Goal: Transaction & Acquisition: Purchase product/service

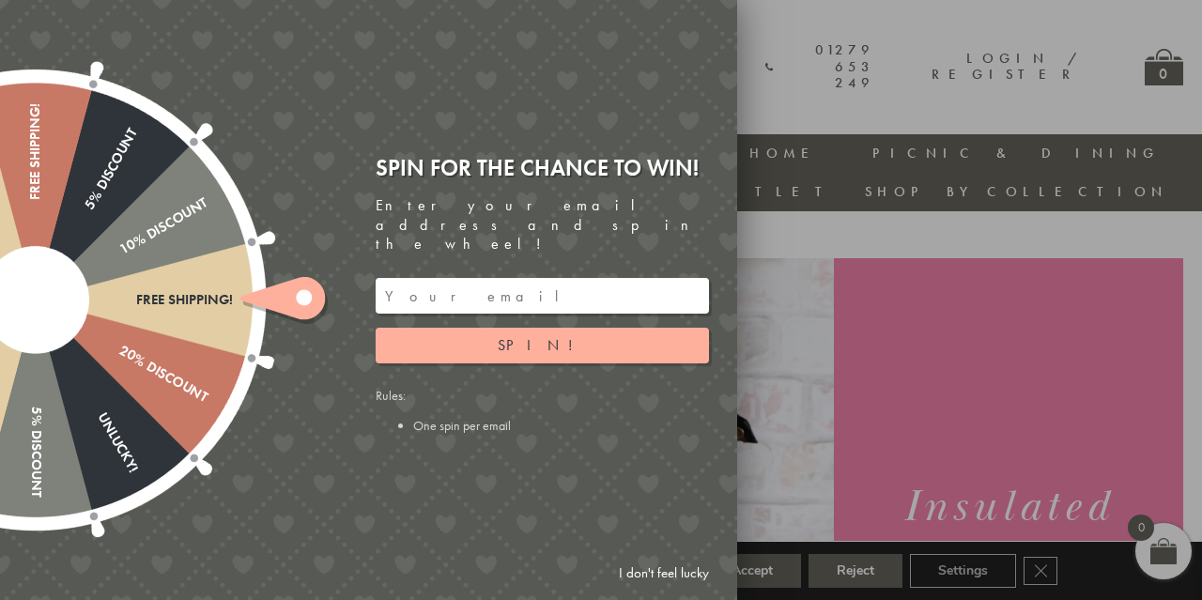
click at [809, 414] on div at bounding box center [601, 300] width 1202 height 600
click at [628, 566] on link "I don't feel lucky" at bounding box center [664, 573] width 109 height 35
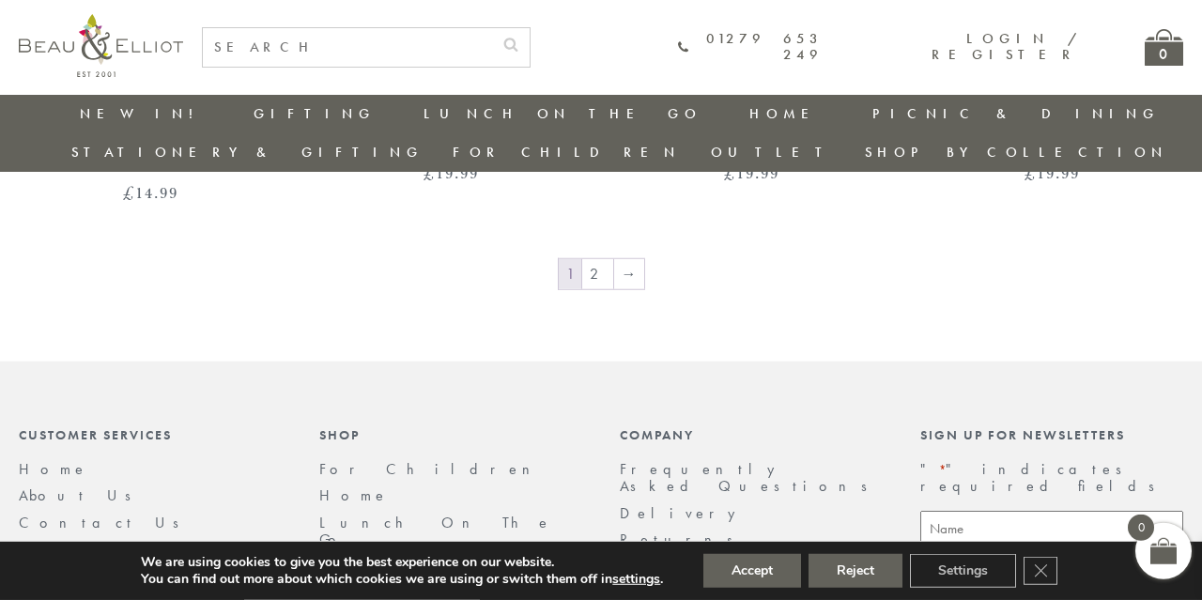
scroll to position [3211, 0]
click at [594, 257] on link "2" at bounding box center [597, 272] width 31 height 30
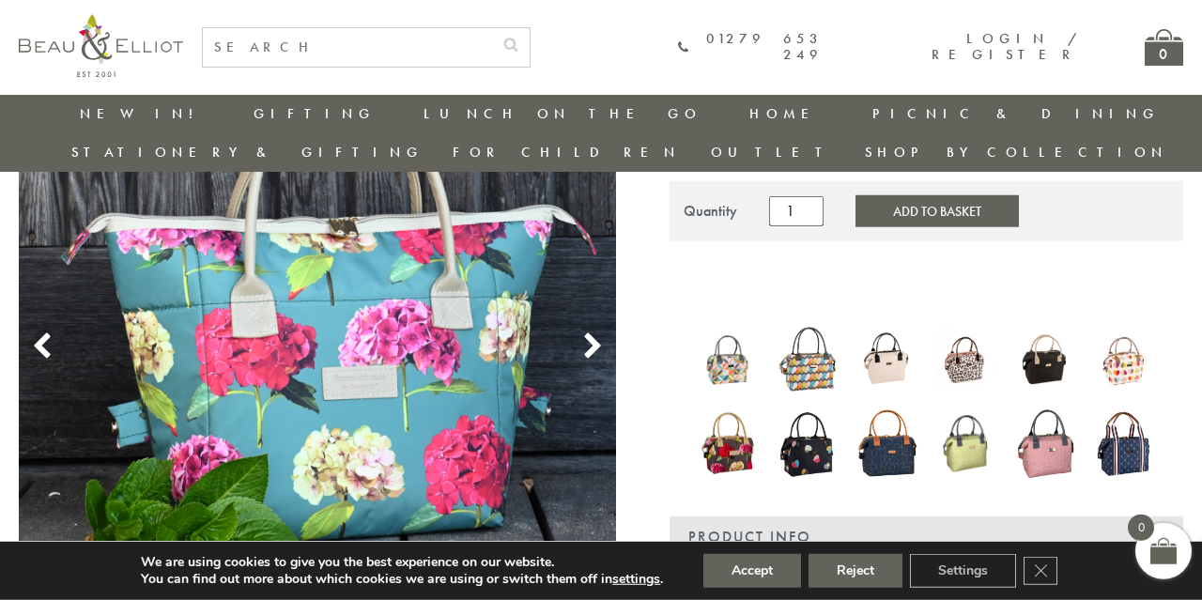
scroll to position [210, 0]
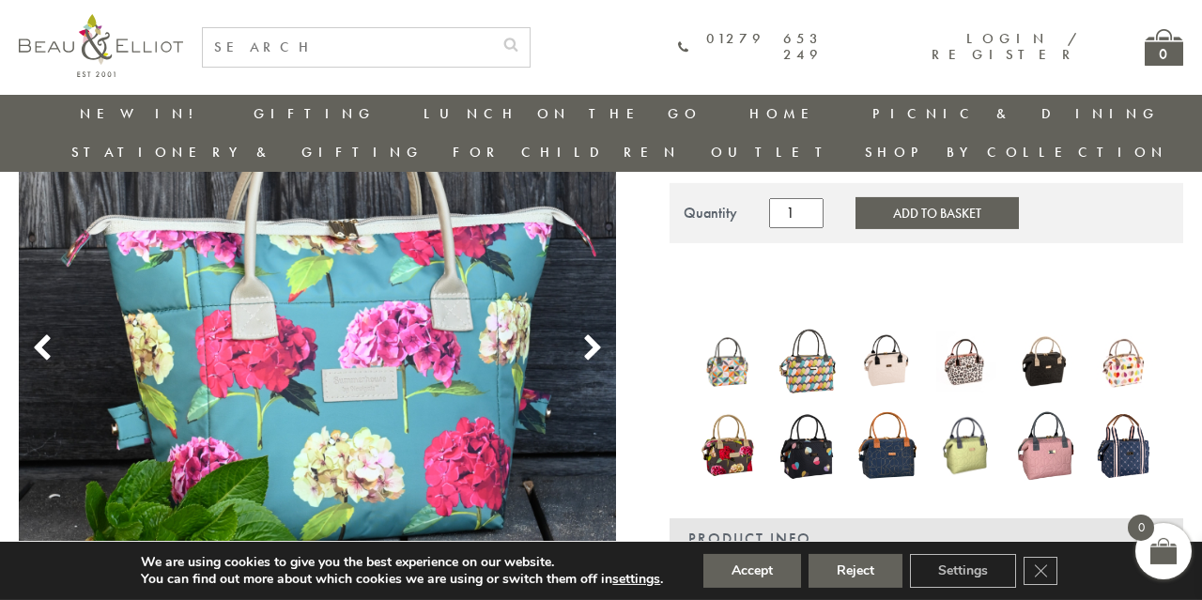
click at [584, 334] on icon at bounding box center [593, 348] width 28 height 28
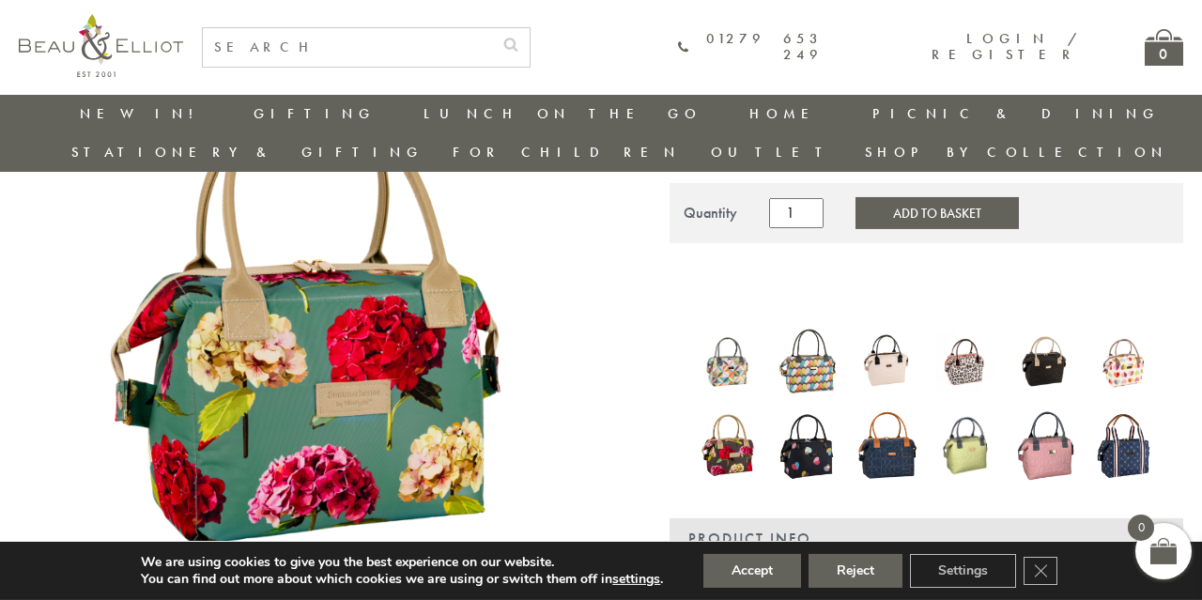
click at [584, 334] on icon at bounding box center [593, 348] width 28 height 28
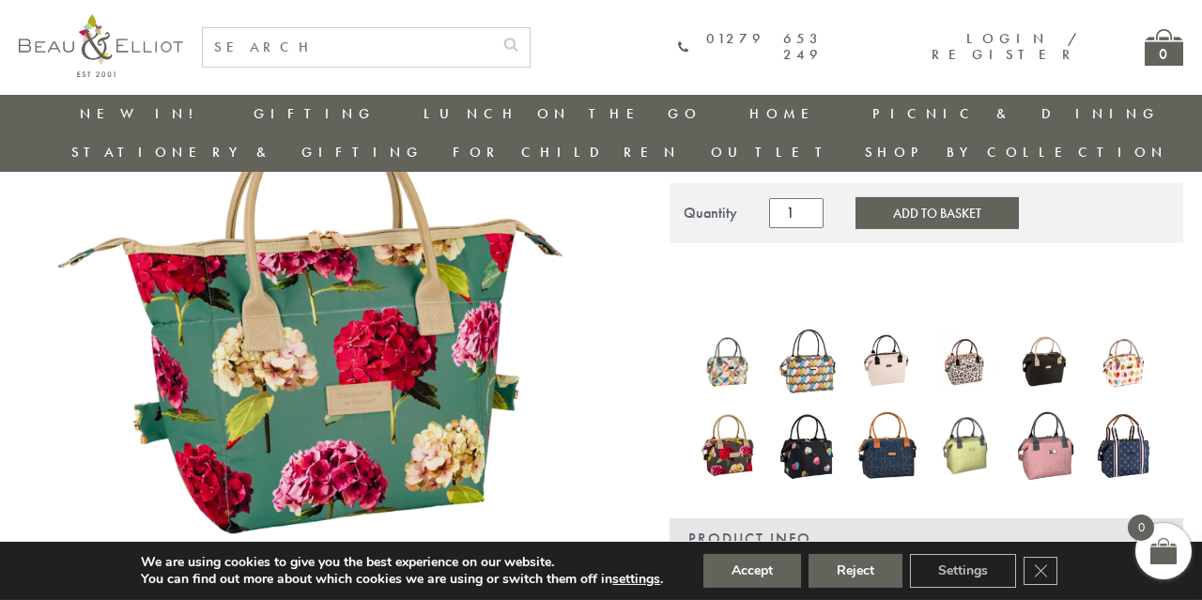
click at [584, 334] on icon at bounding box center [593, 348] width 28 height 28
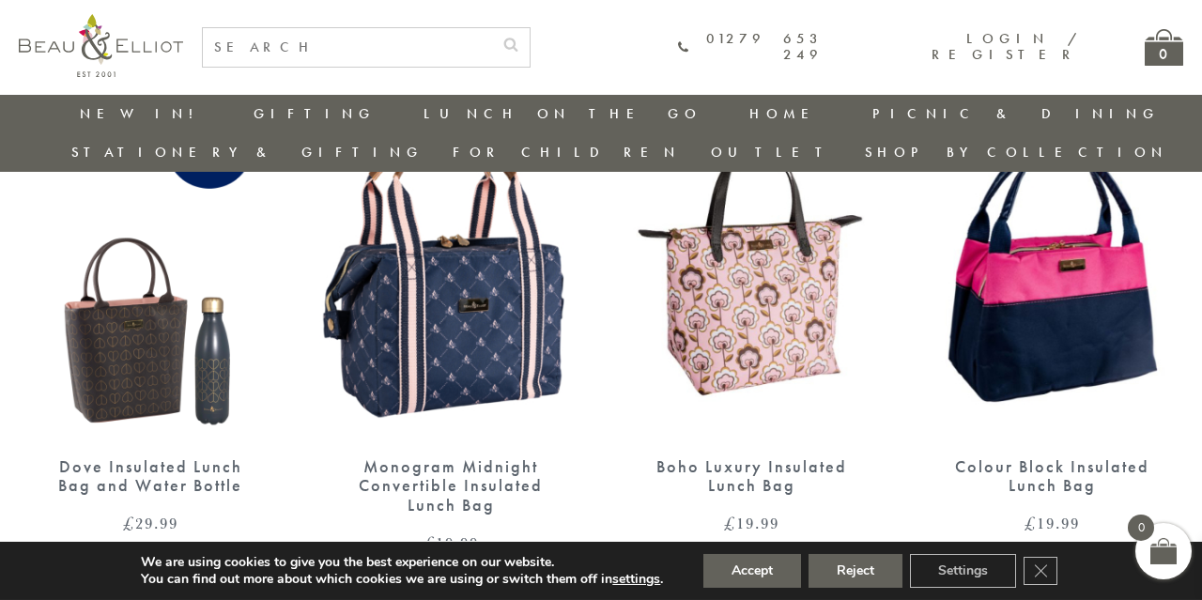
scroll to position [1880, 0]
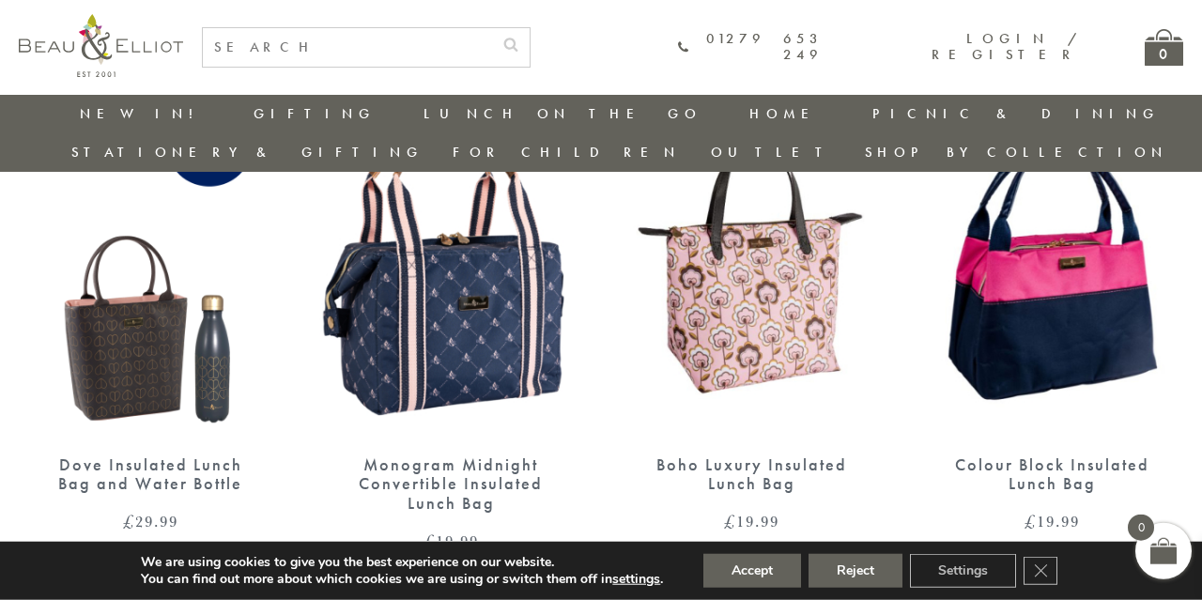
click at [957, 372] on img at bounding box center [1051, 266] width 263 height 339
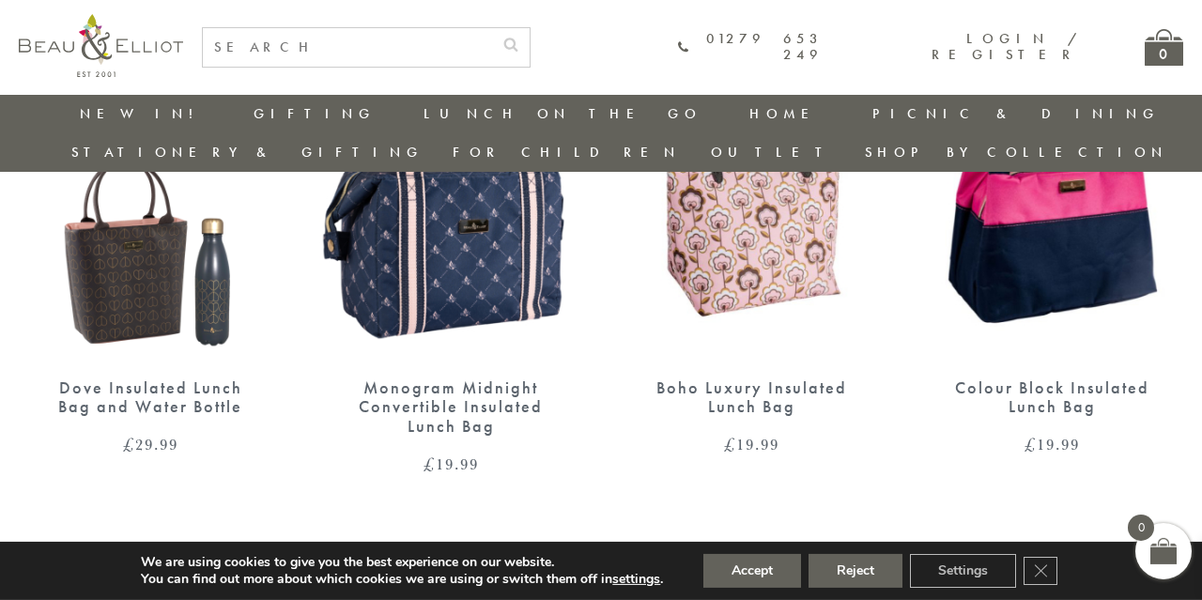
scroll to position [1985, 0]
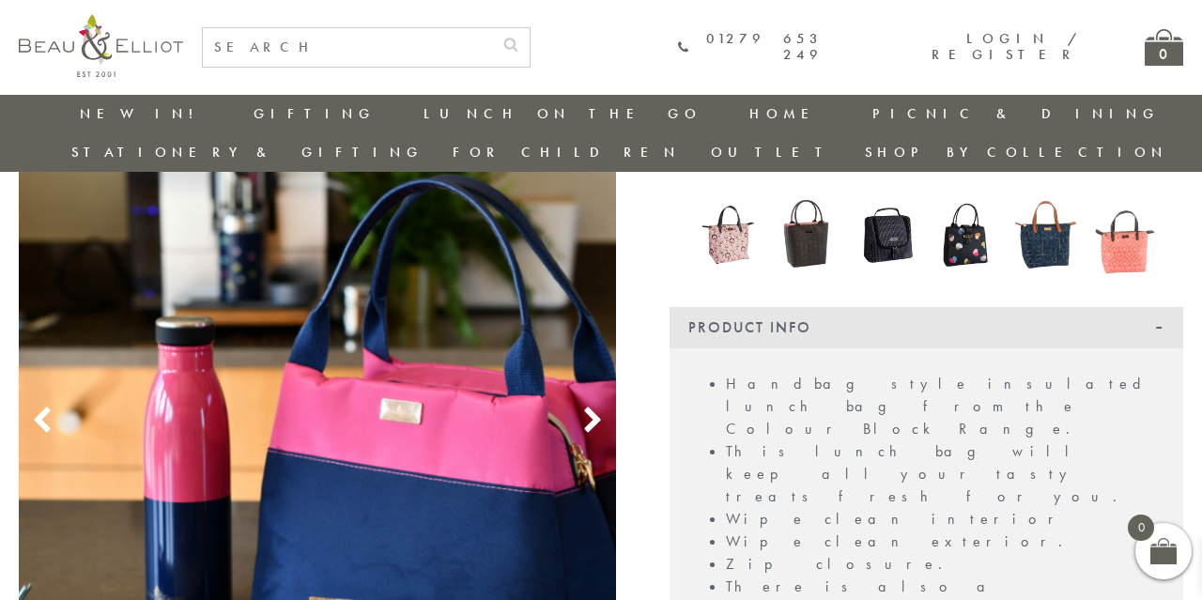
scroll to position [287, 0]
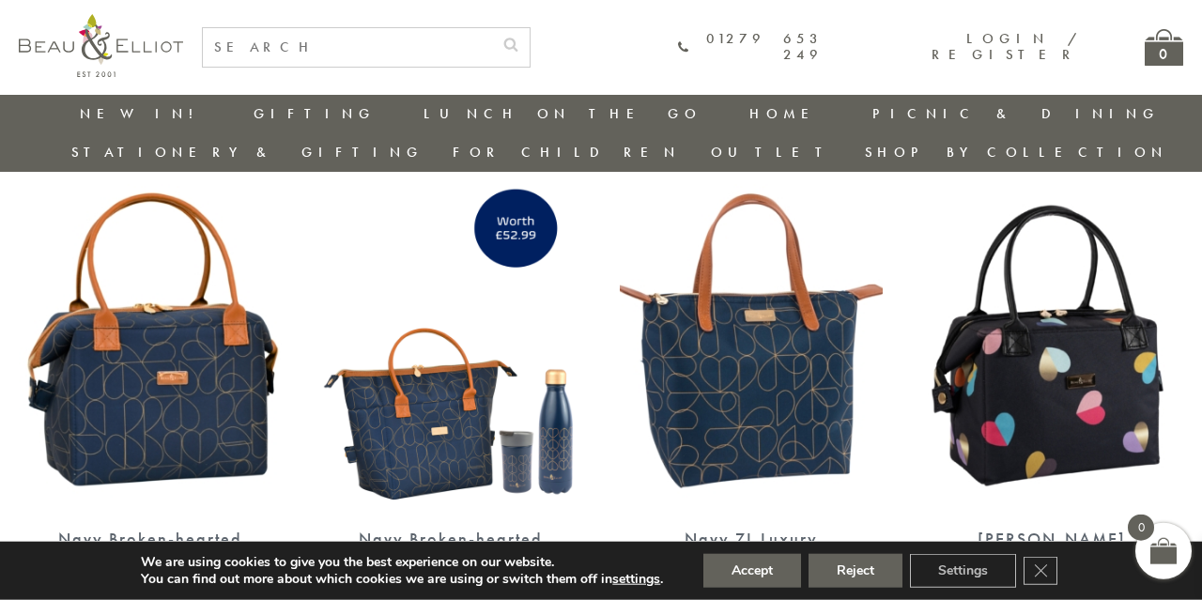
scroll to position [745, 0]
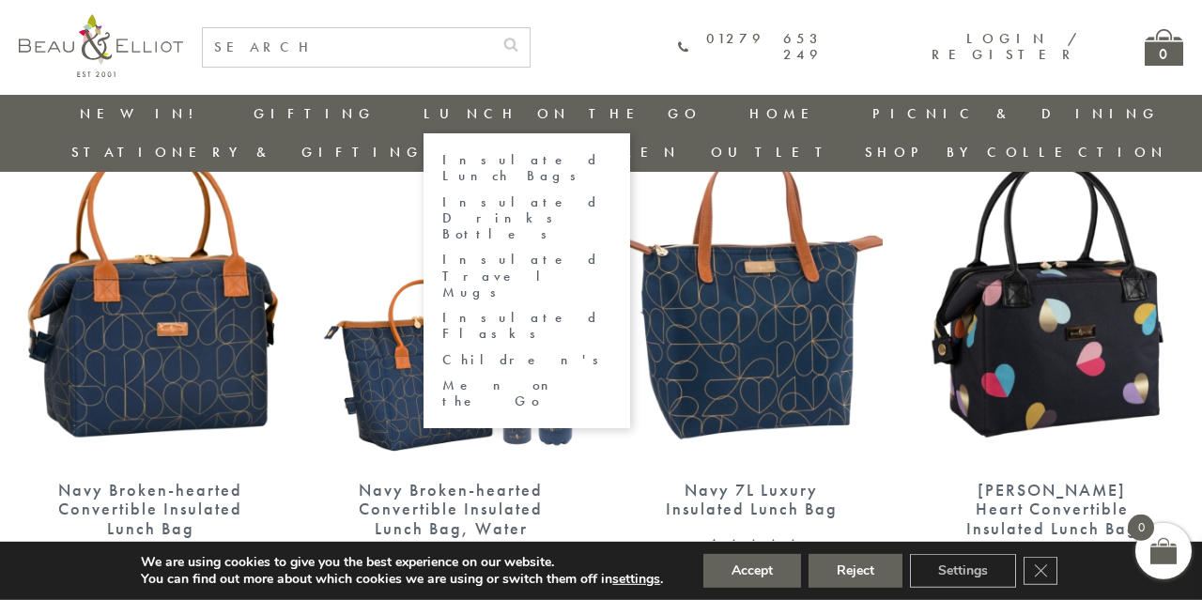
click at [442, 252] on link "Insulated Travel Mugs" at bounding box center [526, 276] width 169 height 49
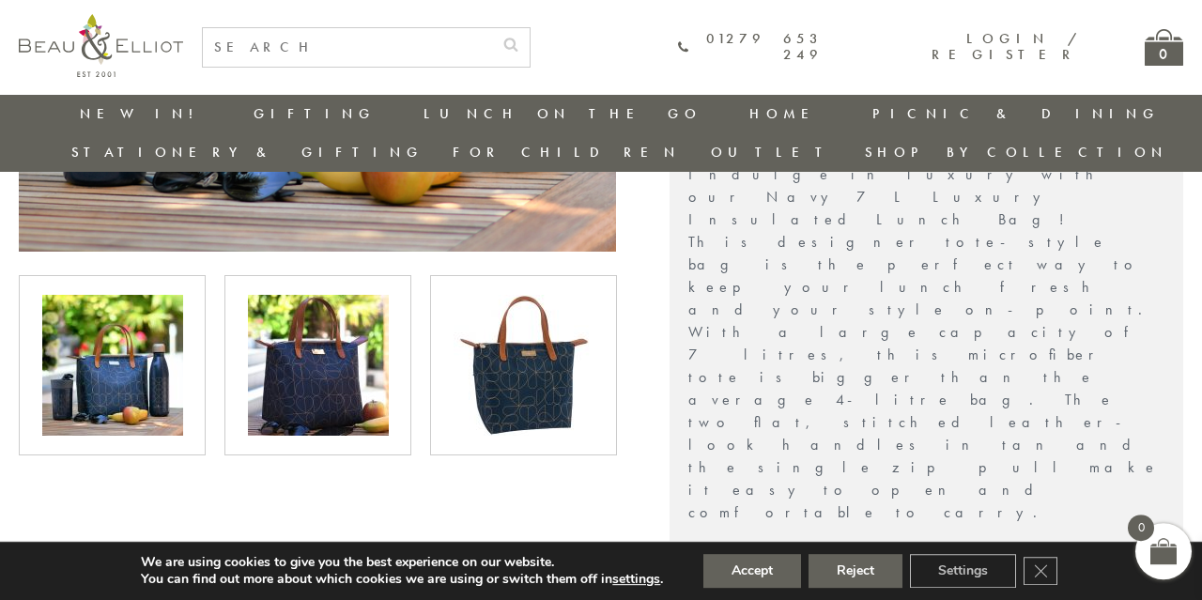
scroll to position [584, 0]
click at [367, 315] on img at bounding box center [318, 365] width 141 height 141
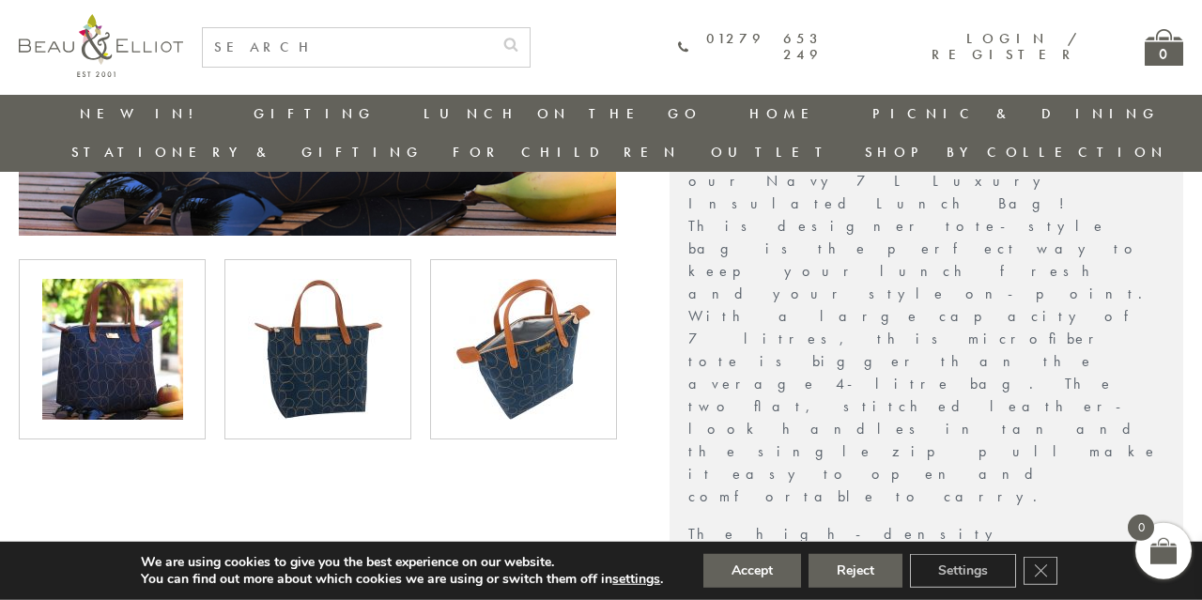
scroll to position [601, 0]
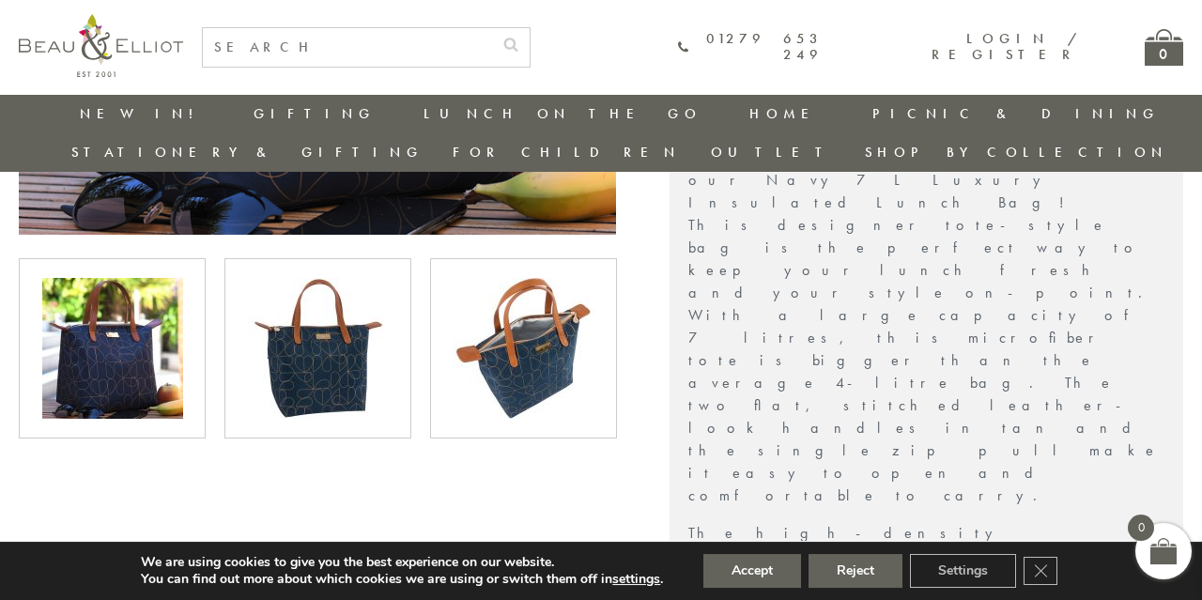
click at [302, 320] on img at bounding box center [318, 348] width 141 height 141
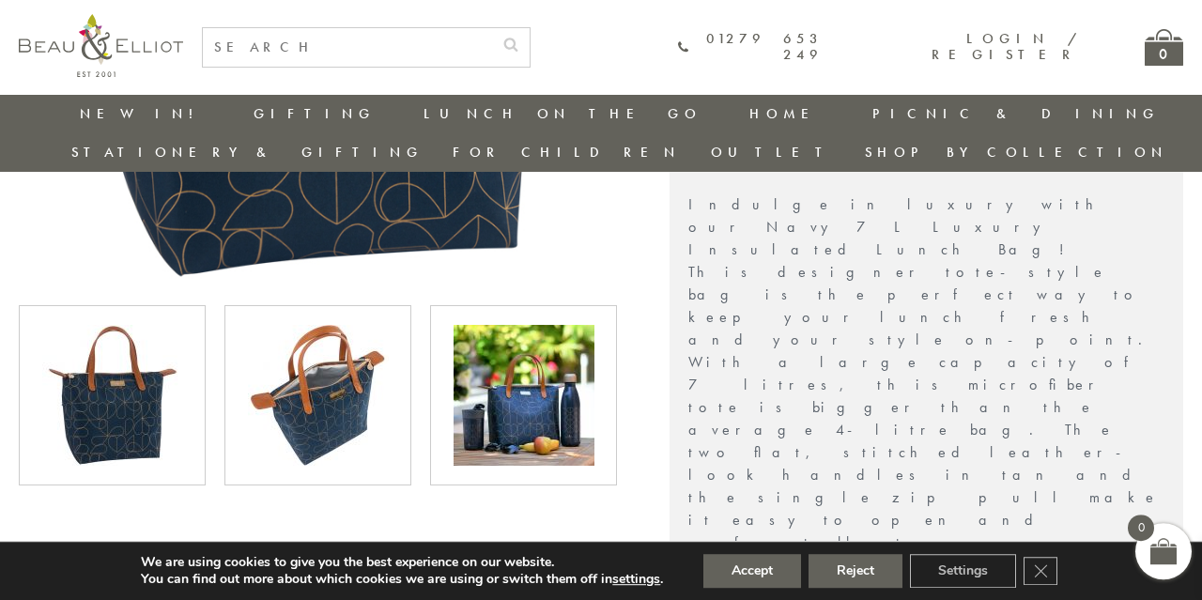
scroll to position [552, 0]
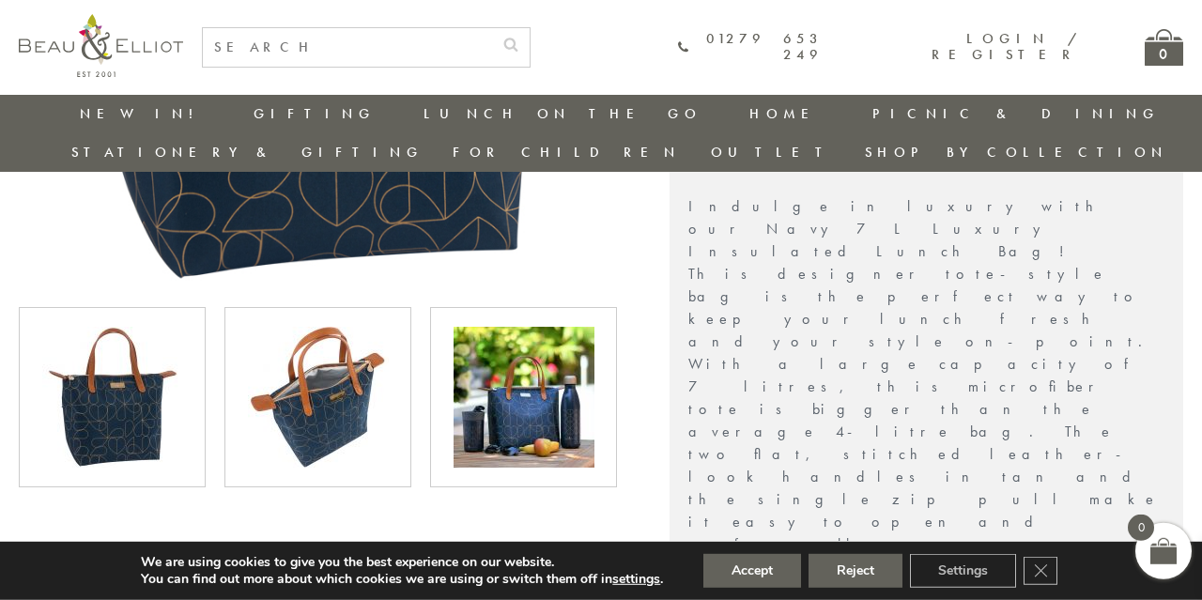
click at [316, 327] on img at bounding box center [318, 397] width 141 height 141
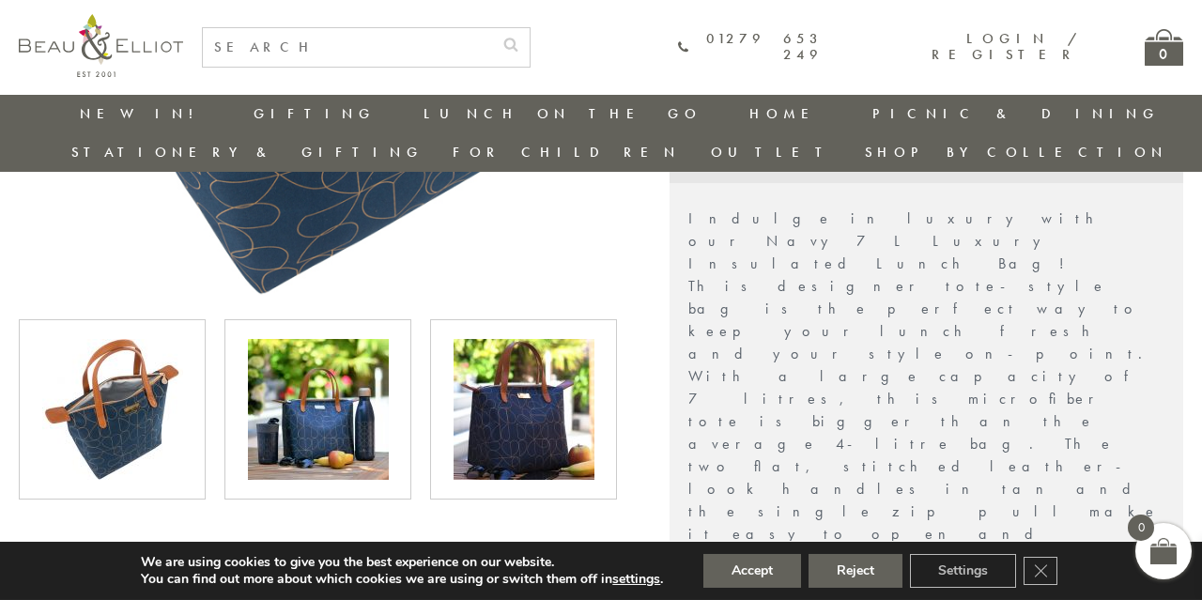
scroll to position [547, 0]
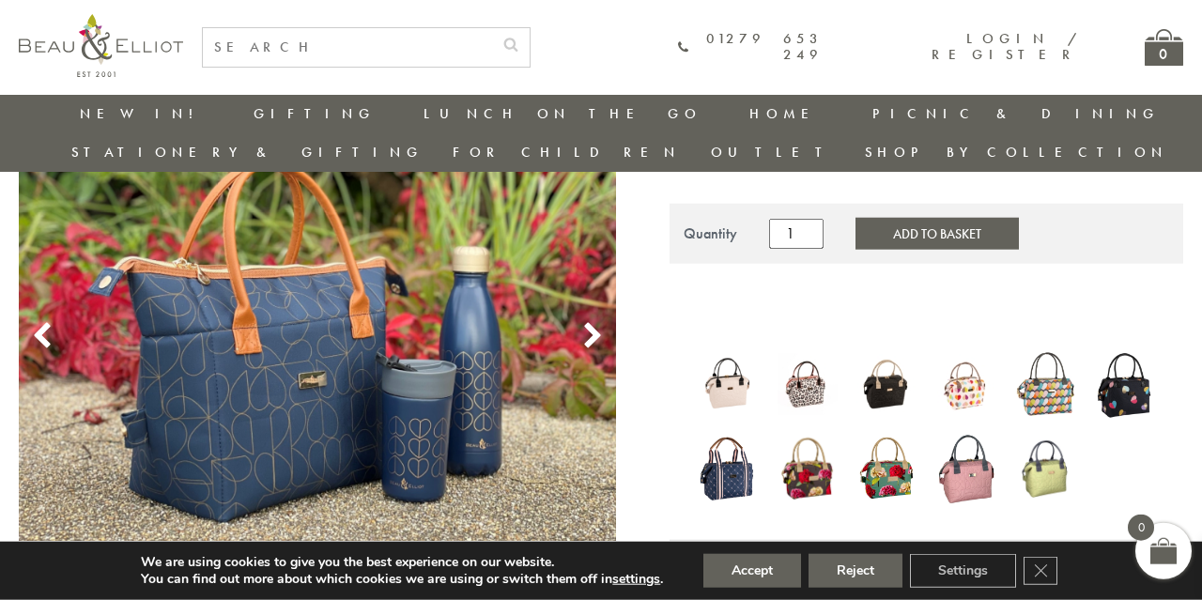
scroll to position [224, 0]
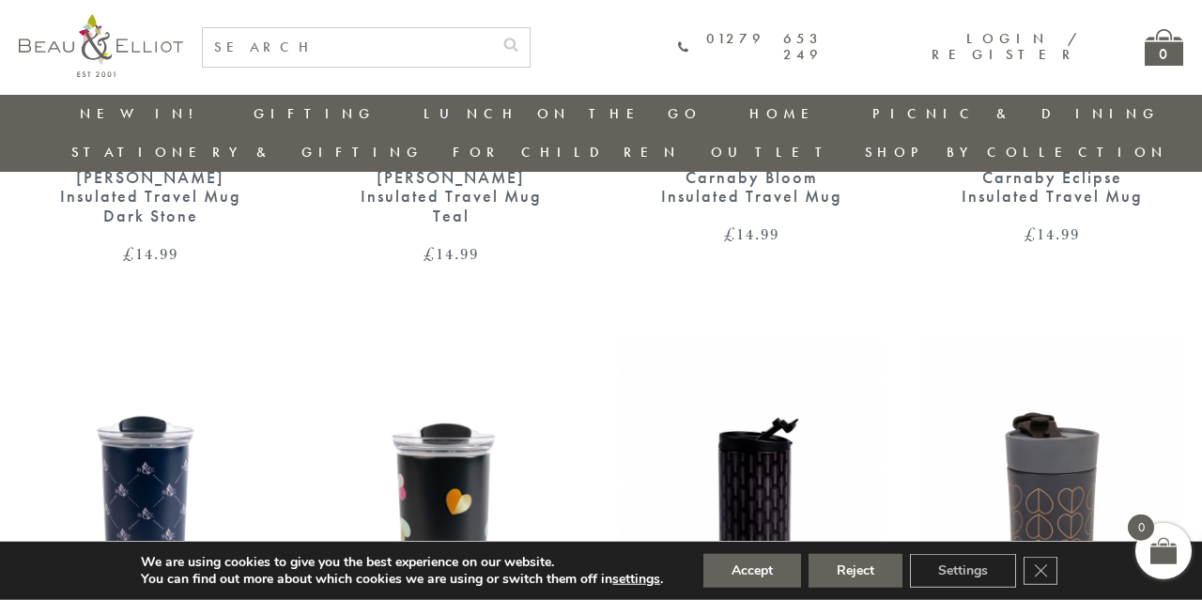
scroll to position [1524, 0]
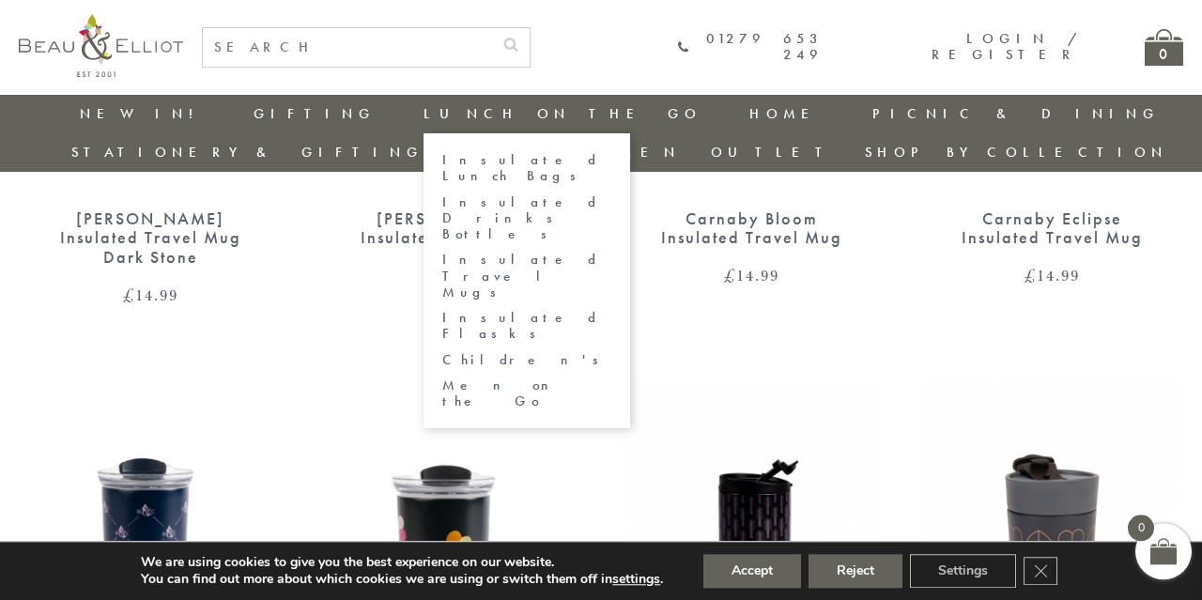
click at [424, 295] on ul "Insulated Lunch Bags Insulated Drinks Bottles Insulated Travel Mugs Insulated F…" at bounding box center [527, 280] width 207 height 295
click at [442, 378] on link "Men on the Go" at bounding box center [526, 394] width 169 height 33
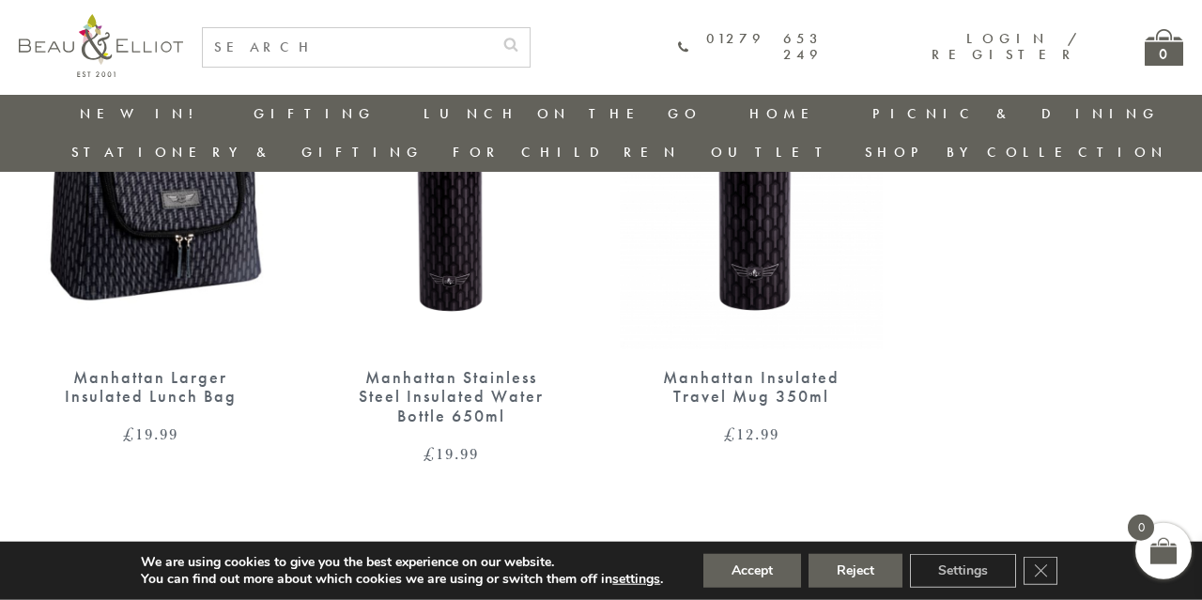
scroll to position [858, 0]
click at [67, 224] on img at bounding box center [150, 177] width 263 height 339
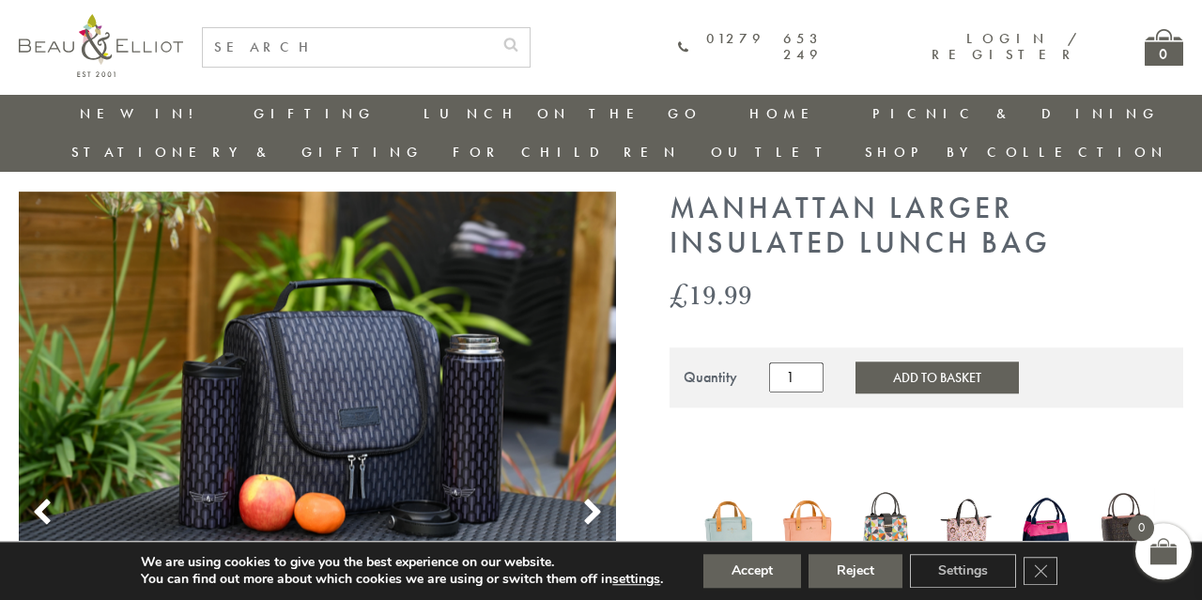
scroll to position [44, 0]
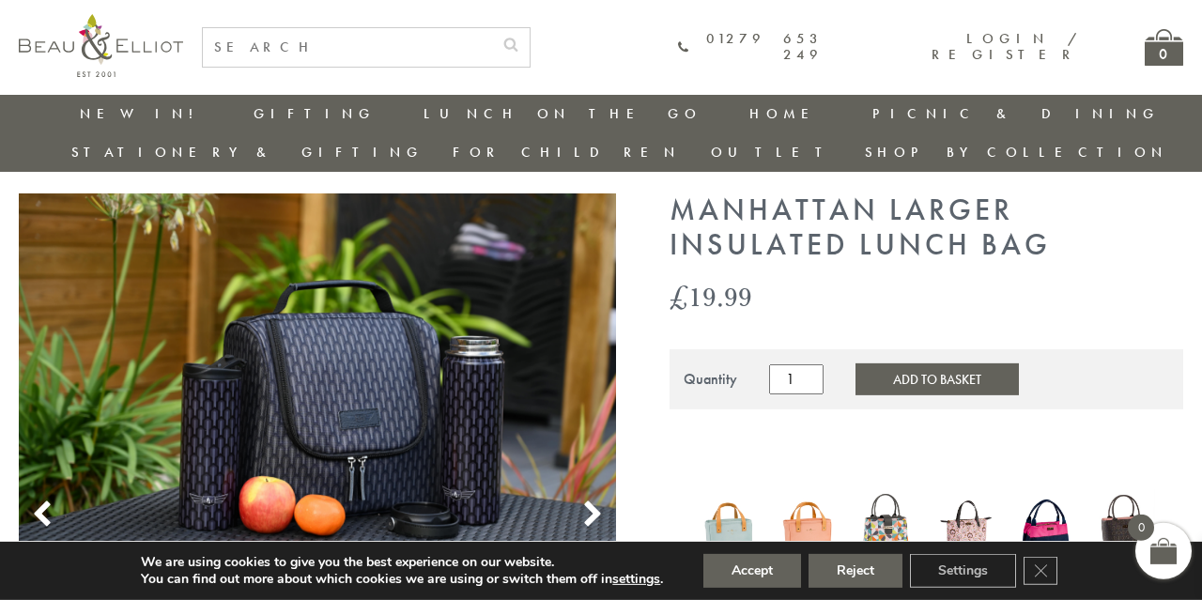
click at [584, 501] on icon at bounding box center [593, 515] width 28 height 28
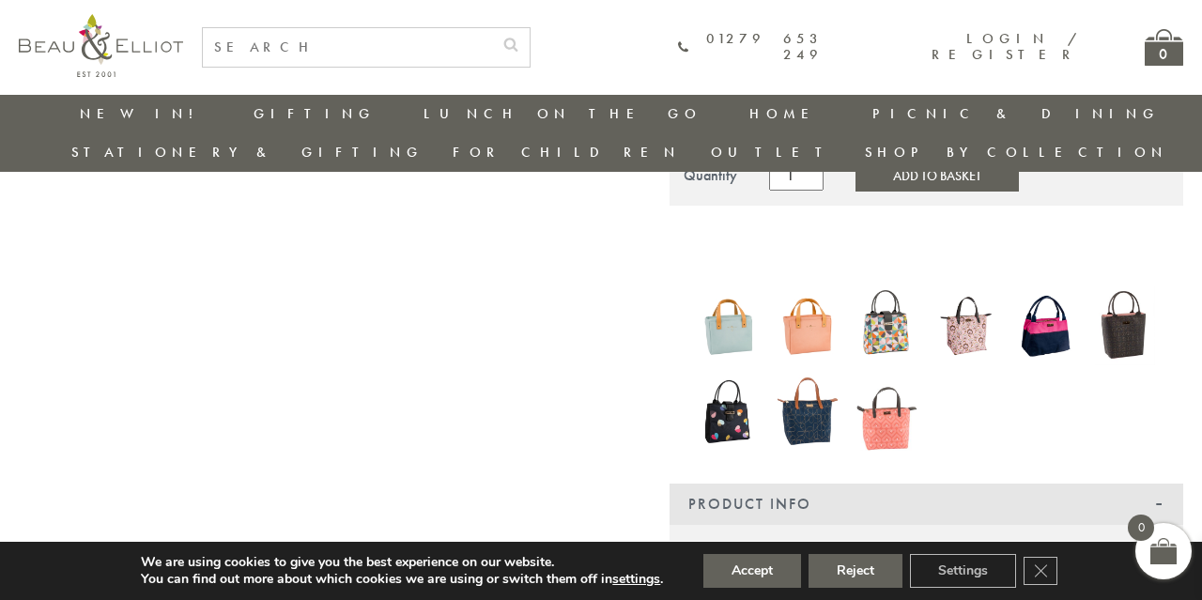
scroll to position [255, 0]
